Goal: Information Seeking & Learning: Learn about a topic

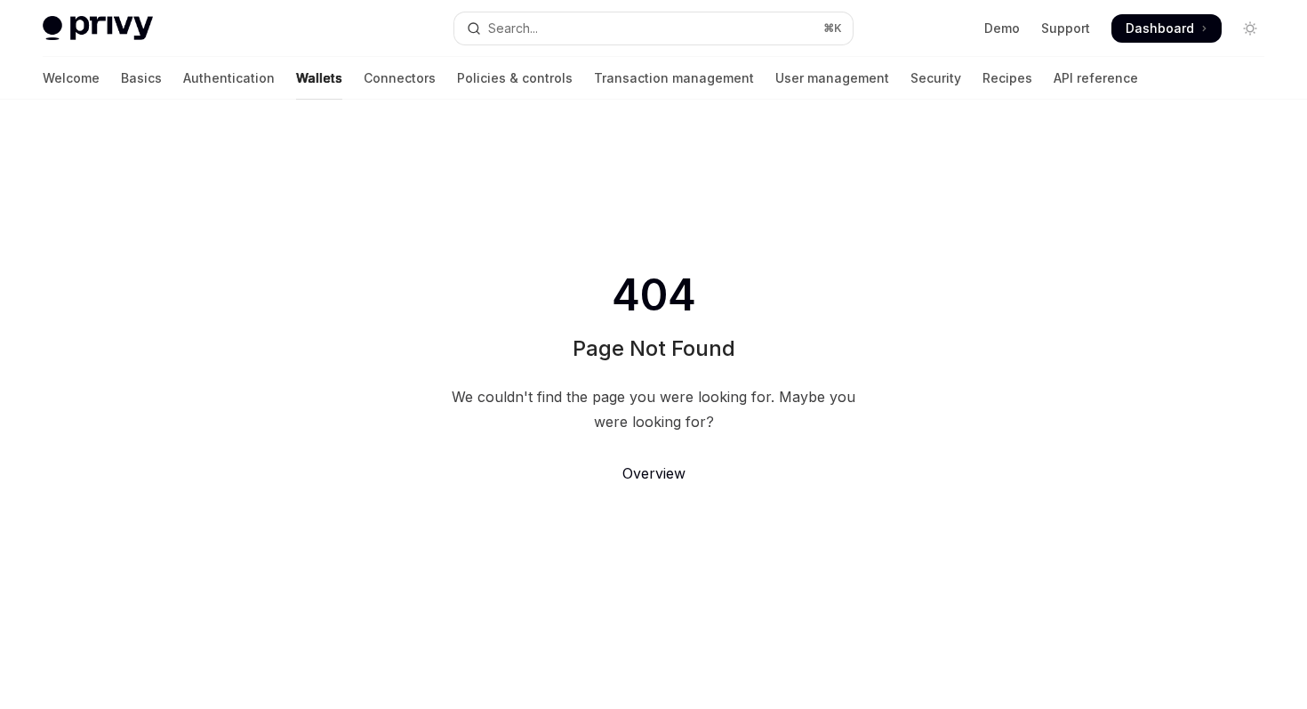
click at [296, 79] on link "Wallets" at bounding box center [319, 78] width 46 height 43
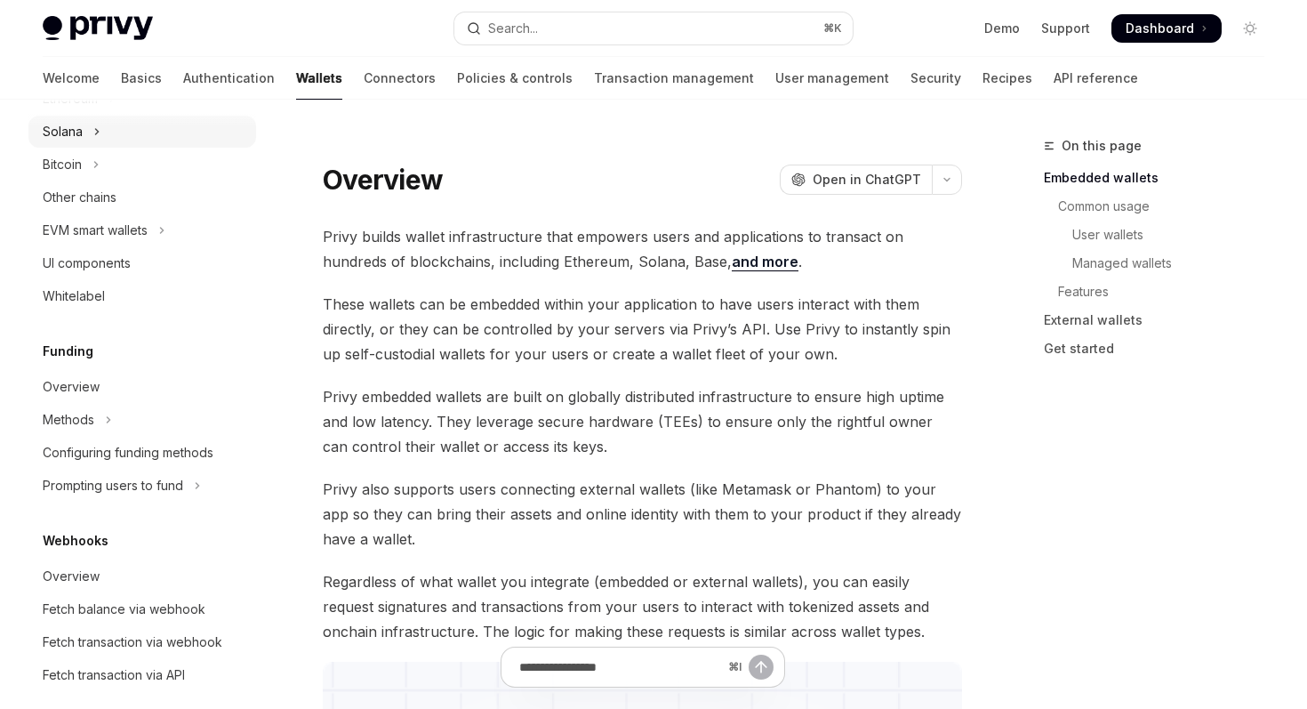
scroll to position [537, 0]
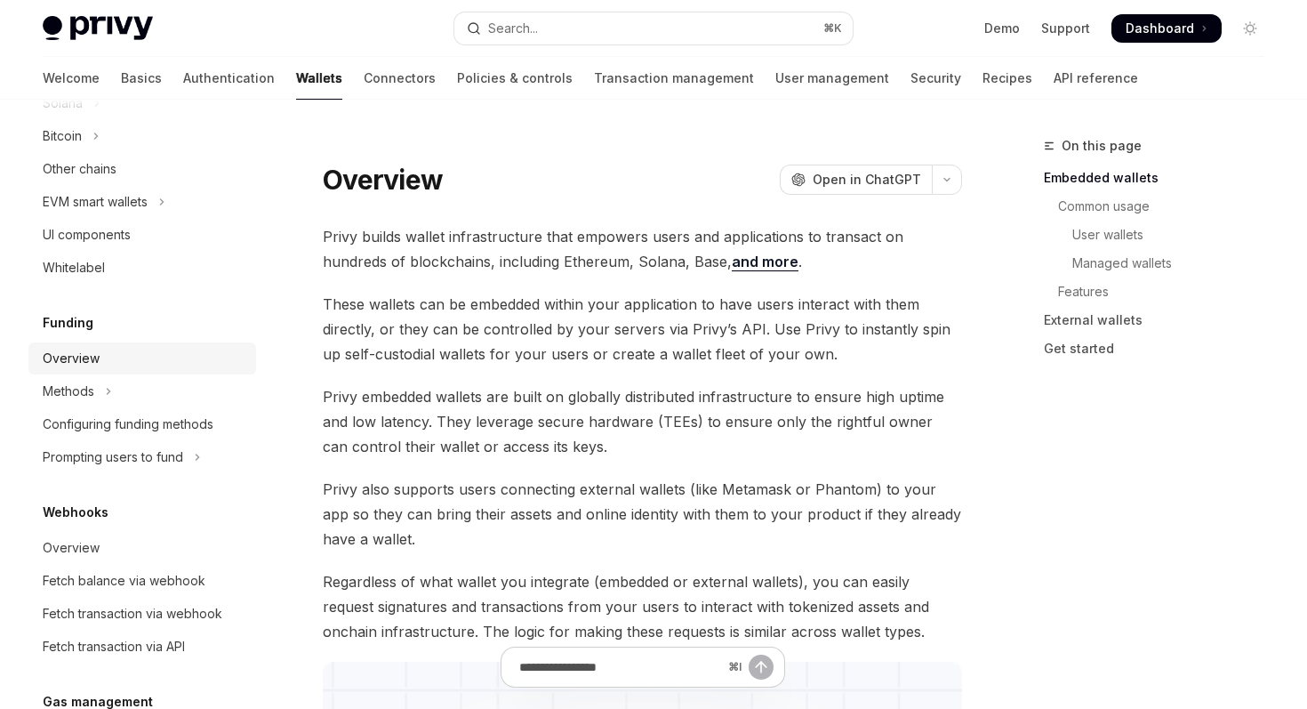
click at [62, 362] on div "Overview" at bounding box center [71, 358] width 57 height 21
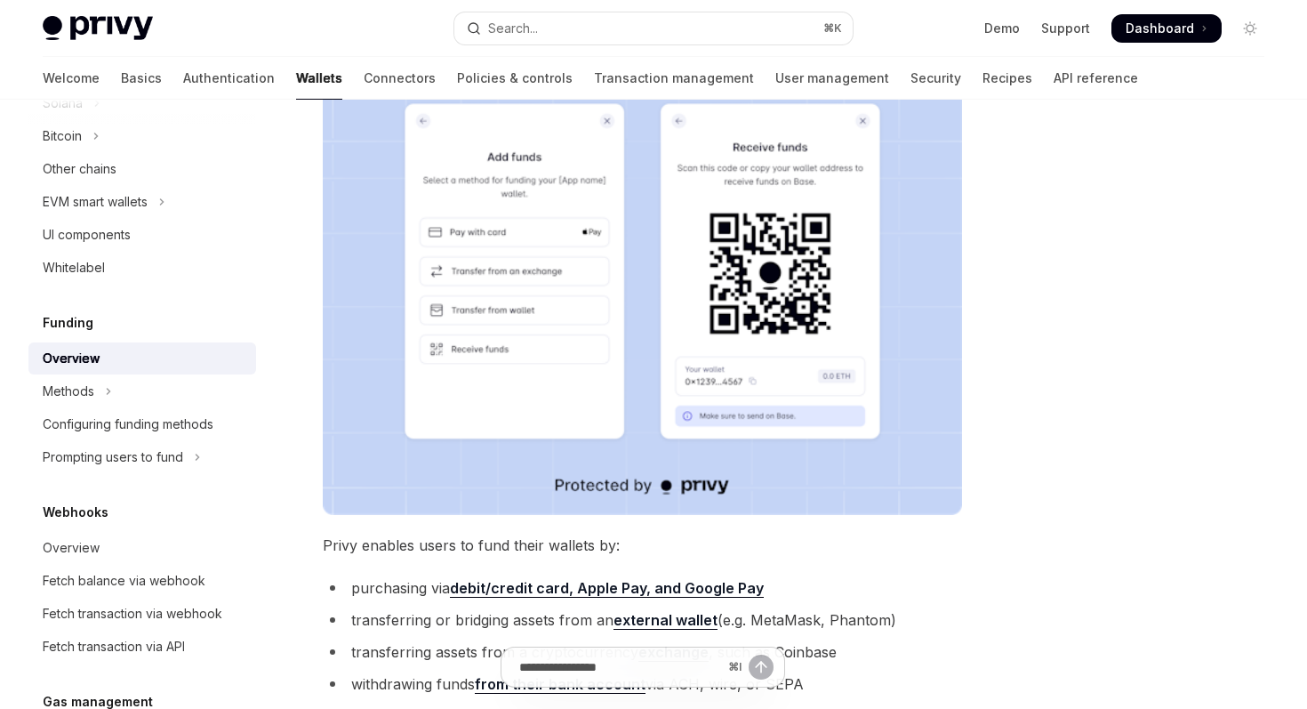
scroll to position [406, 0]
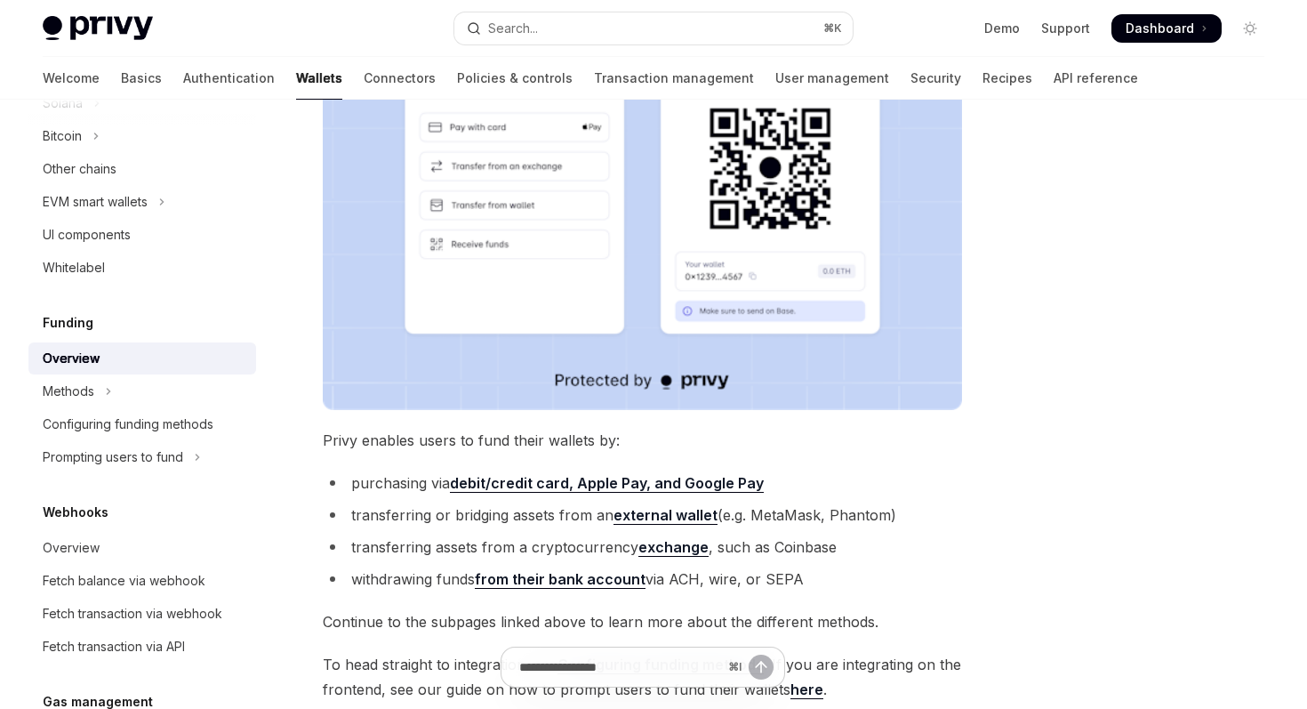
click at [545, 480] on strong "debit/credit card, Apple Pay, and Google Pay" at bounding box center [607, 483] width 314 height 18
type textarea "*"
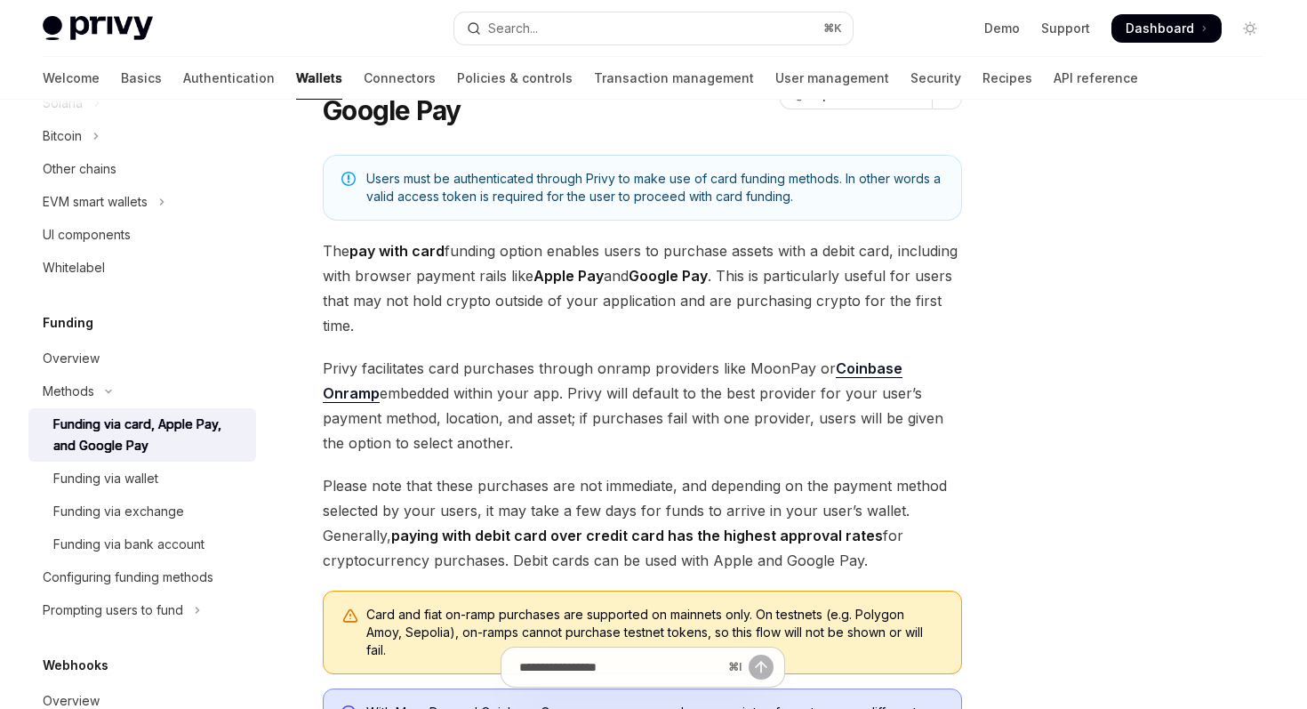
scroll to position [68, 0]
